Goal: Information Seeking & Learning: Learn about a topic

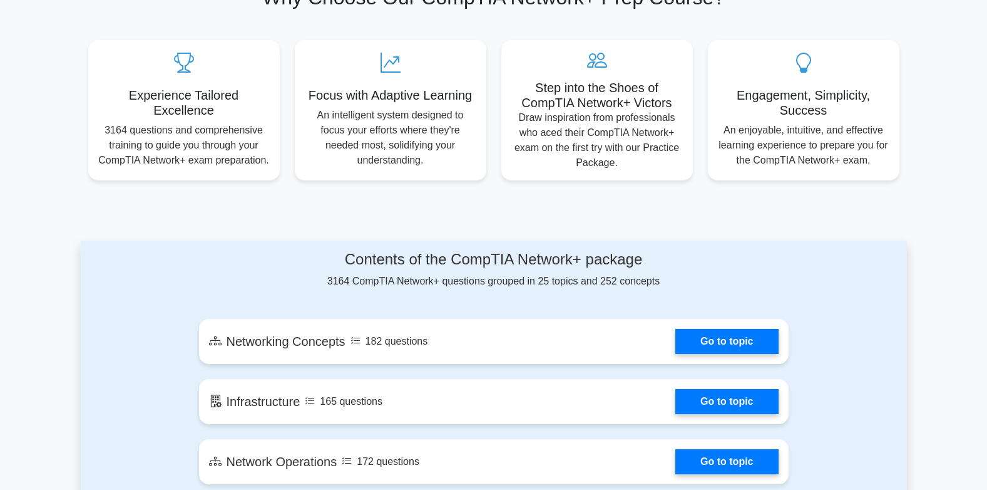
scroll to position [626, 0]
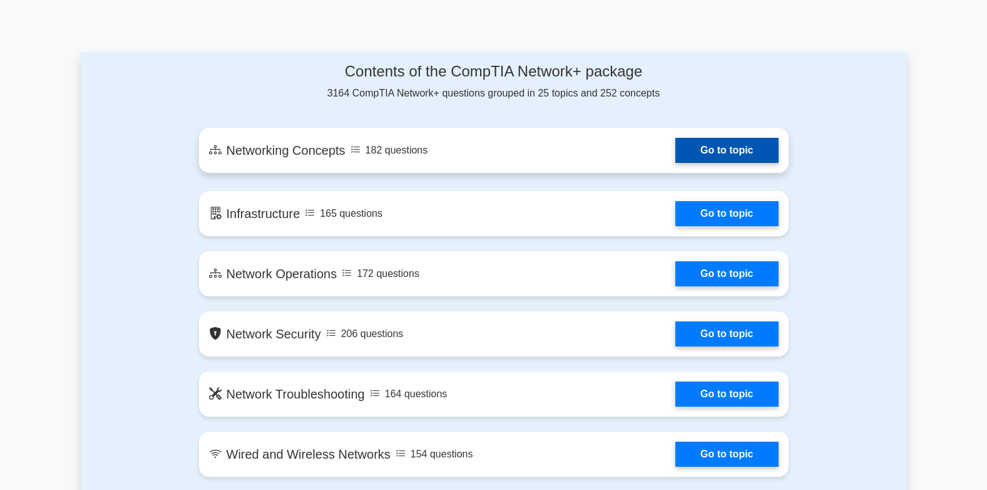
click at [714, 149] on link "Go to topic" at bounding box center [726, 150] width 103 height 25
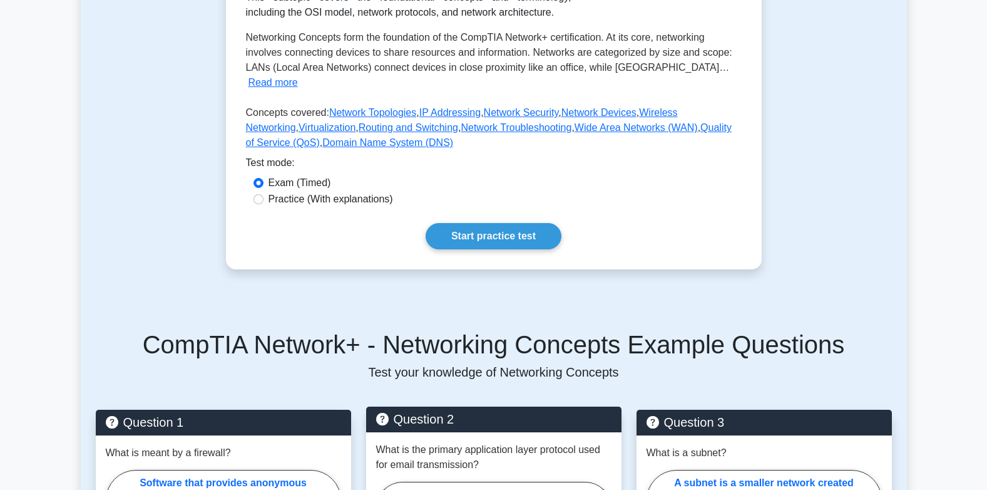
scroll to position [125, 0]
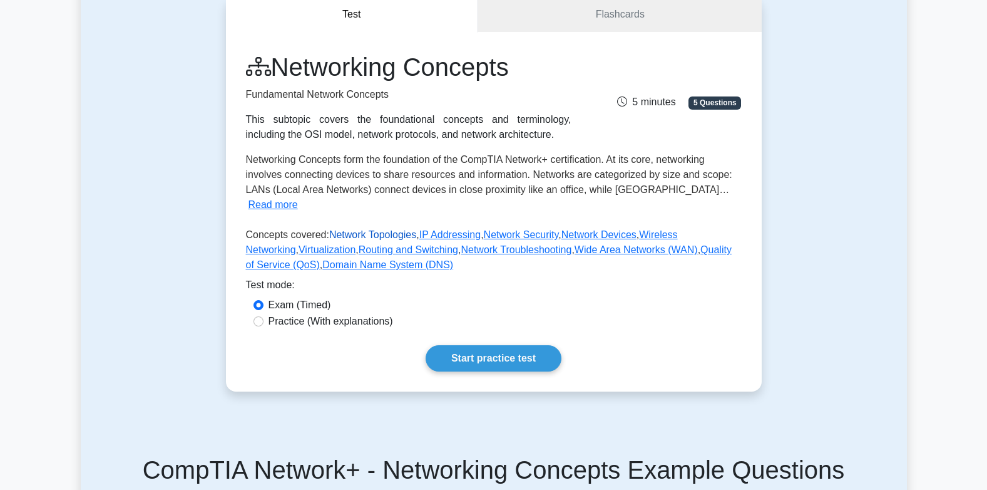
click at [376, 229] on link "Network Topologies" at bounding box center [372, 234] width 87 height 11
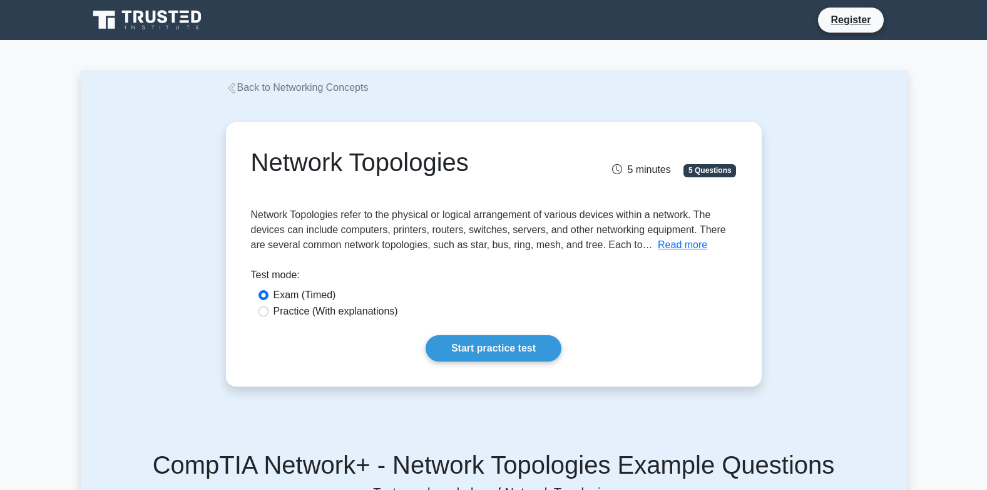
click at [346, 310] on label "Practice (With explanations)" at bounding box center [336, 311] width 125 height 15
click at [269, 310] on input "Practice (With explanations)" at bounding box center [264, 311] width 10 height 10
radio input "true"
click at [496, 359] on link "Start practice test" at bounding box center [494, 348] width 136 height 26
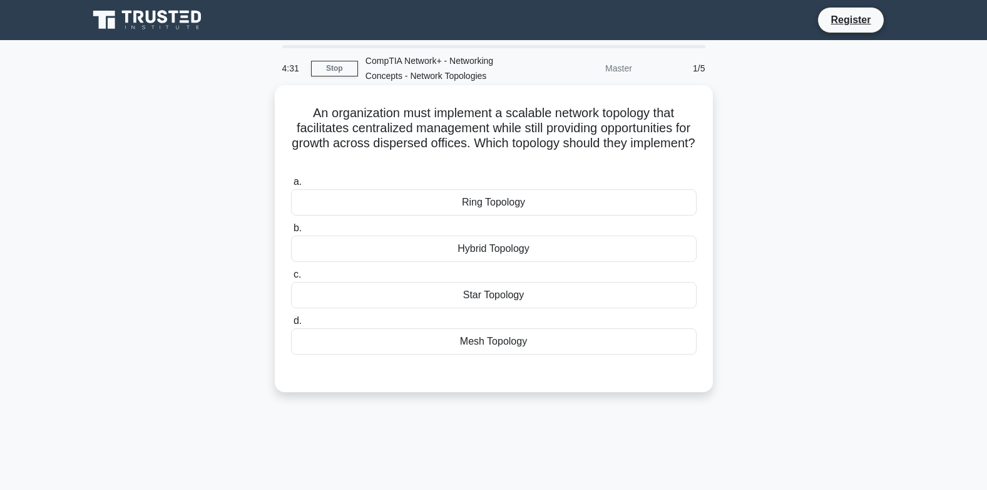
click at [491, 298] on div "Star Topology" at bounding box center [494, 295] width 406 height 26
click at [291, 279] on input "c. Star Topology" at bounding box center [291, 274] width 0 height 8
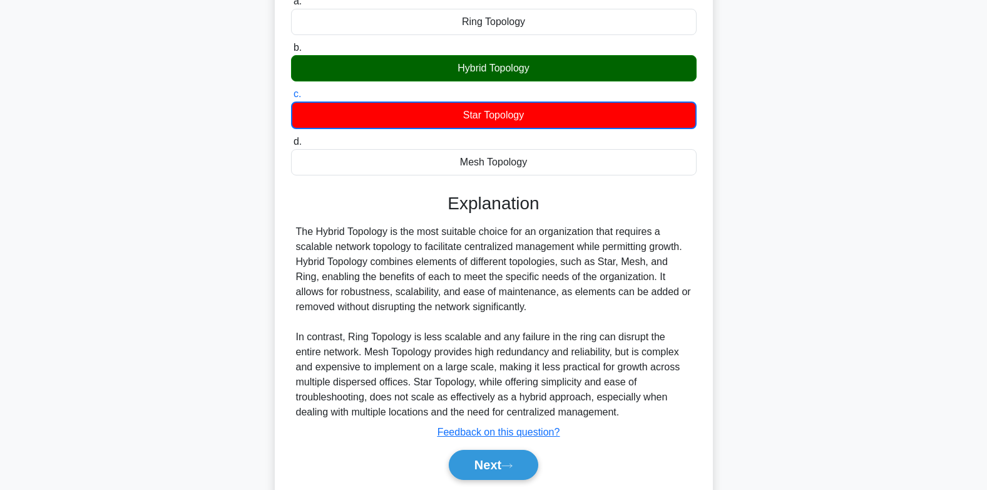
scroll to position [224, 0]
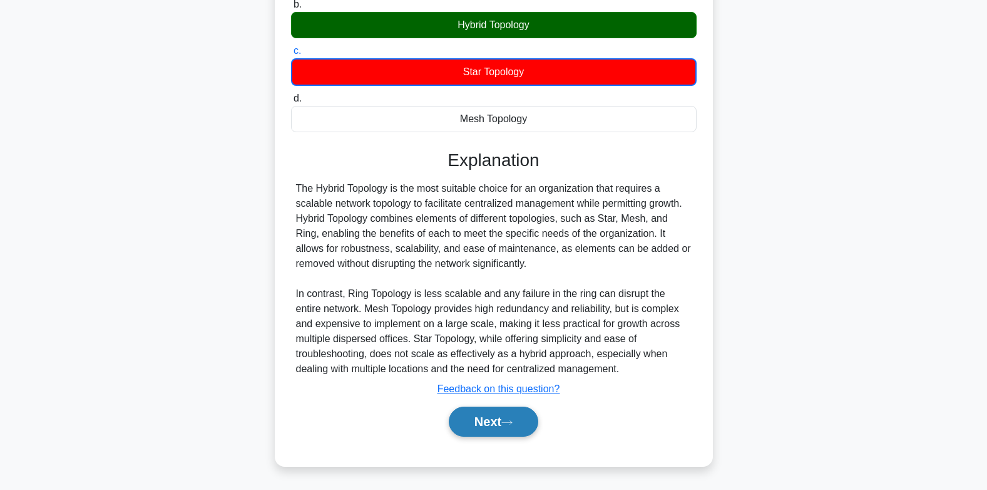
click at [521, 424] on button "Next" at bounding box center [494, 421] width 90 height 30
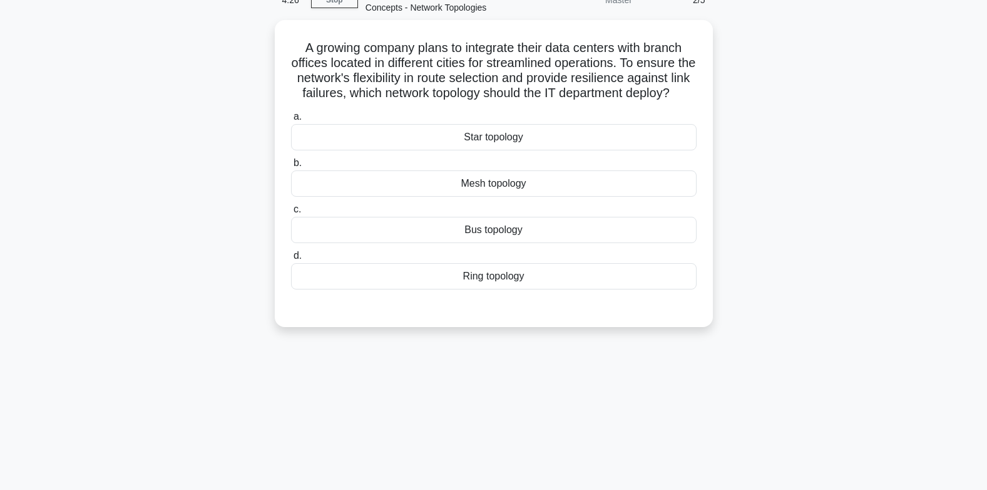
scroll to position [0, 0]
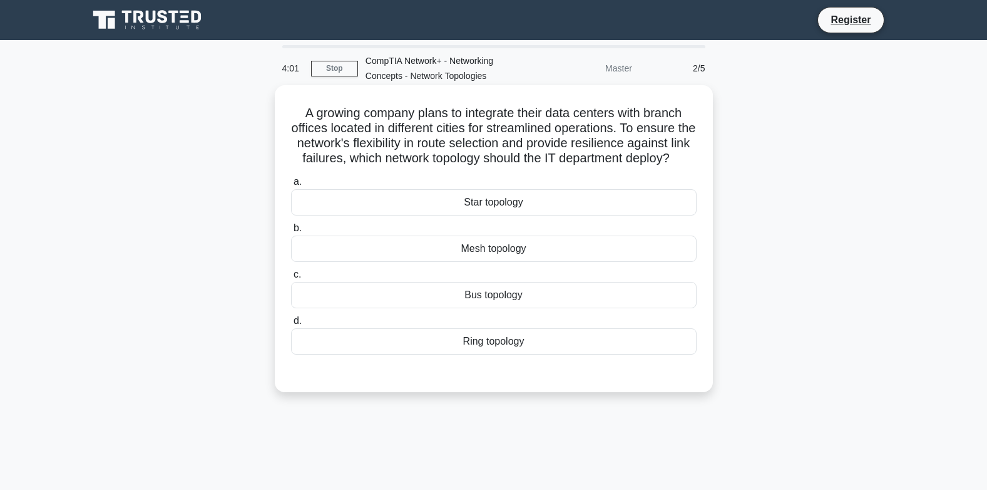
click at [469, 215] on div "Star topology" at bounding box center [494, 202] width 406 height 26
click at [291, 186] on input "a. Star topology" at bounding box center [291, 182] width 0 height 8
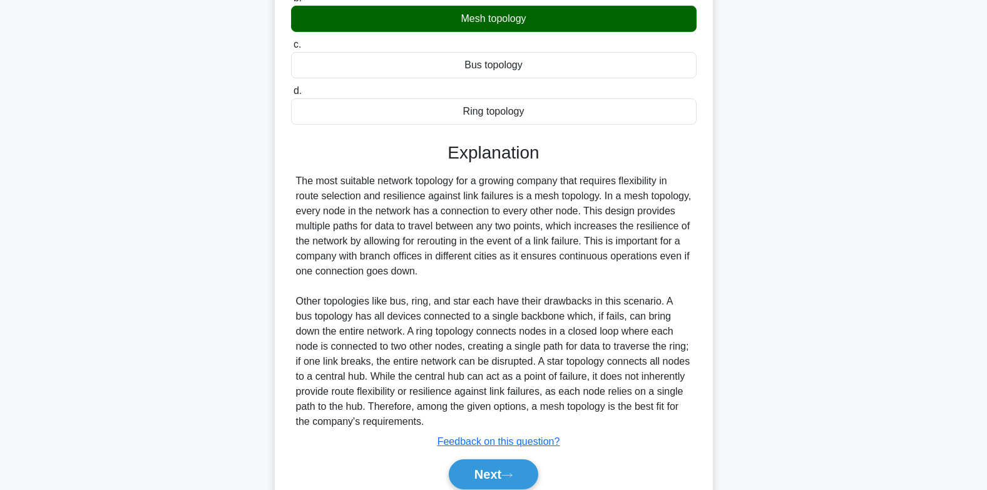
scroll to position [299, 0]
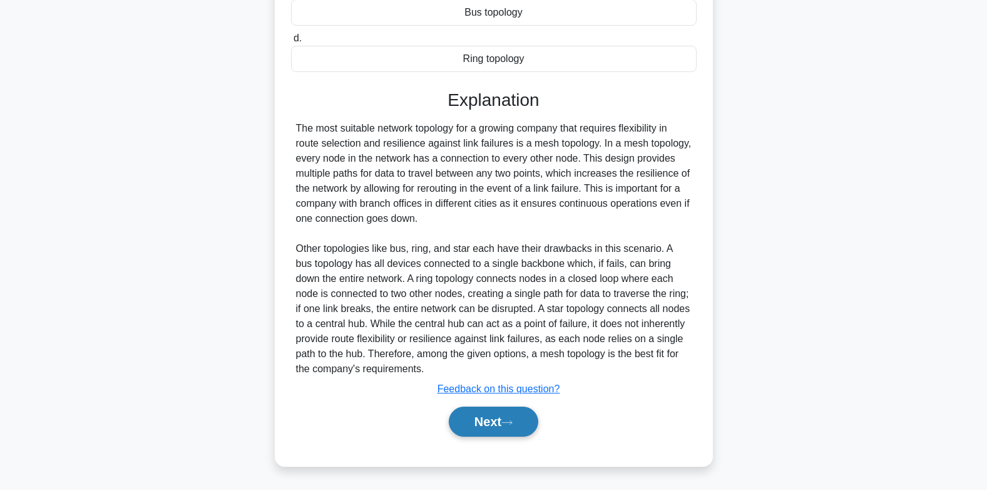
click at [512, 423] on icon at bounding box center [507, 422] width 10 height 4
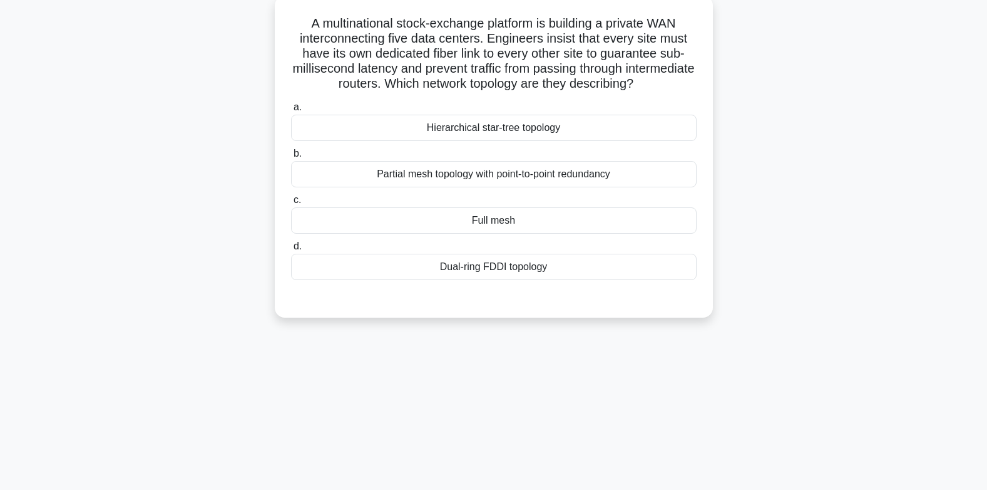
scroll to position [0, 0]
